Goal: Task Accomplishment & Management: Complete application form

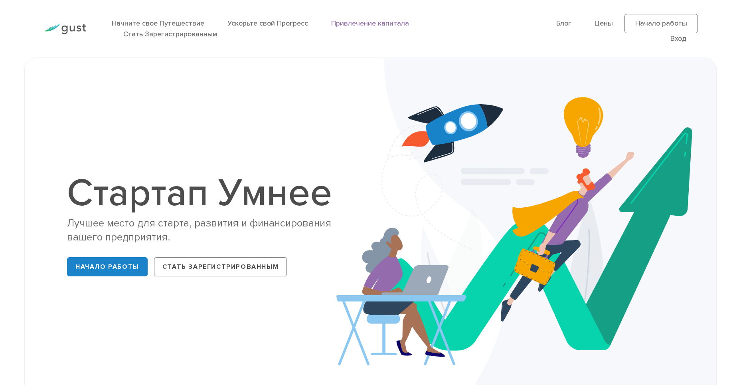
drag, startPoint x: 383, startPoint y: 28, endPoint x: 377, endPoint y: 23, distance: 7.1
click at [382, 28] on li "Привлечение капитала" at bounding box center [370, 23] width 78 height 11
click at [377, 23] on ya-tr-span "Привлечение капитала" at bounding box center [370, 23] width 78 height 8
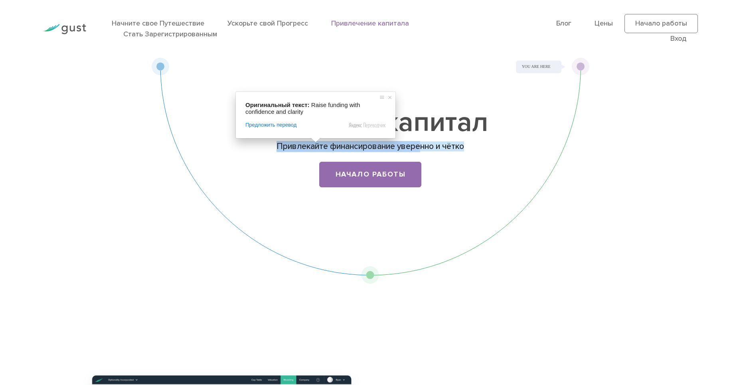
drag, startPoint x: 277, startPoint y: 147, endPoint x: 451, endPoint y: 147, distance: 173.5
click at [423, 147] on ya-tr-span "Привлекайте финансирование уверенно и чётко" at bounding box center [370, 146] width 188 height 10
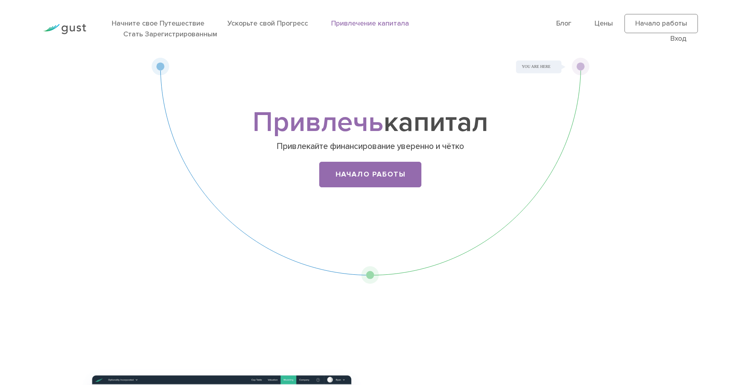
click at [582, 147] on div "Привлечь капитал Привлекайте финансирование уверенно и чётко Начало работы" at bounding box center [370, 170] width 438 height 226
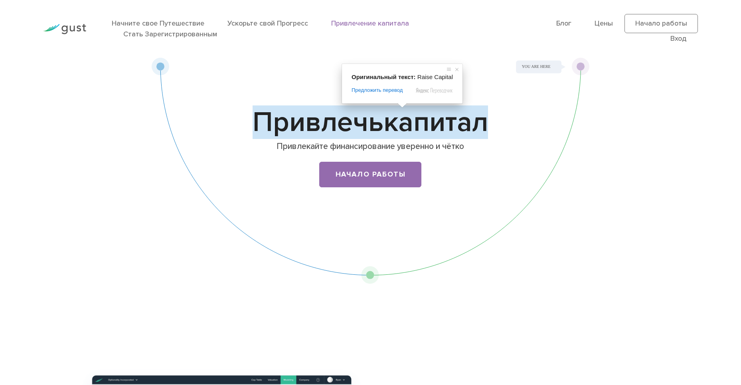
click at [510, 122] on h1 "Привлечь капитал" at bounding box center [370, 123] width 315 height 26
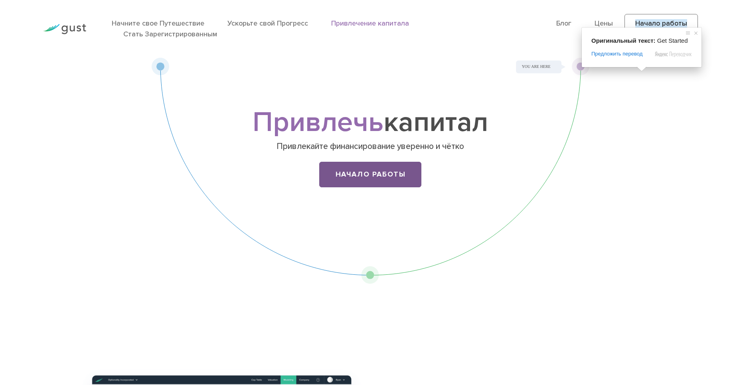
click at [355, 176] on link "Начало работы" at bounding box center [370, 175] width 102 height 26
